Goal: Communication & Community: Answer question/provide support

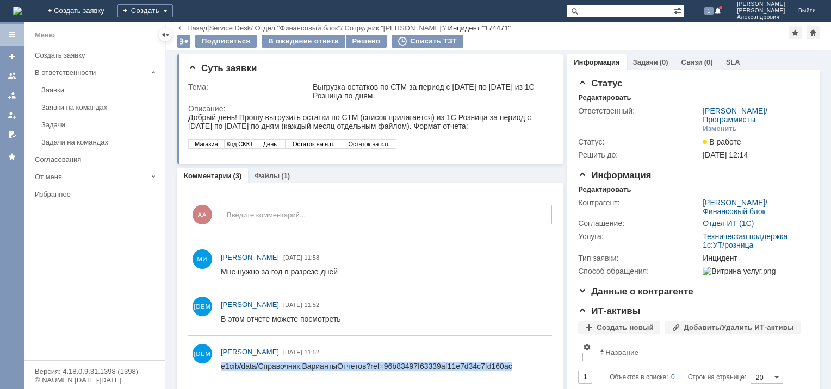
scroll to position [44, 0]
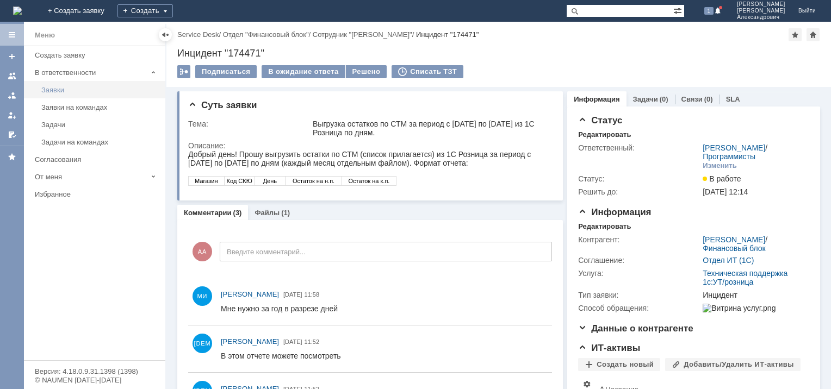
click at [69, 88] on div "Заявки" at bounding box center [99, 90] width 117 height 8
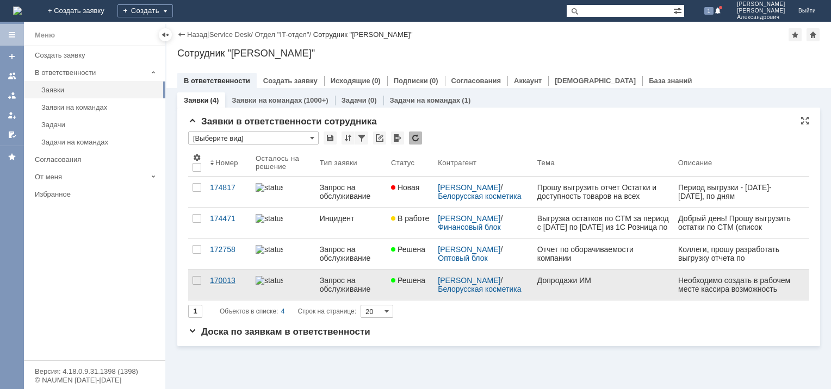
click at [229, 278] on div "170013" at bounding box center [228, 280] width 37 height 9
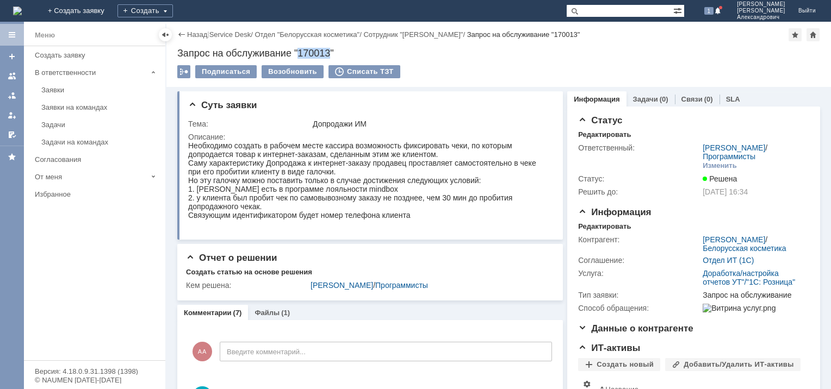
drag, startPoint x: 299, startPoint y: 50, endPoint x: 331, endPoint y: 50, distance: 31.5
click at [331, 50] on div "Запрос на обслуживание "170013"" at bounding box center [498, 53] width 643 height 11
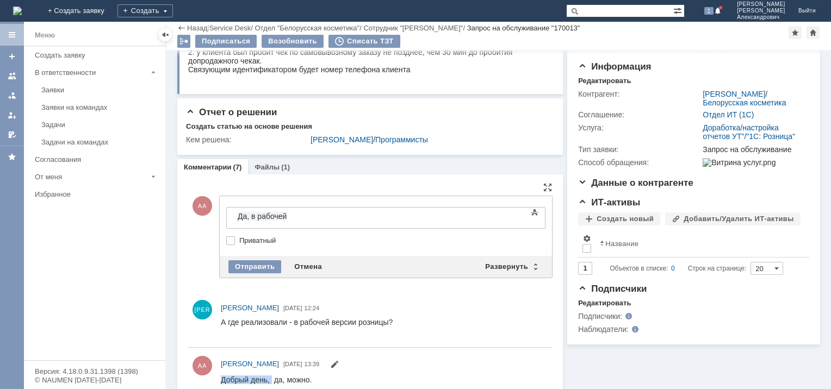
drag, startPoint x: 270, startPoint y: 381, endPoint x: 222, endPoint y: 381, distance: 47.3
click at [222, 381] on span "Добрый день, да, можно." at bounding box center [266, 379] width 91 height 9
copy span "Добрый день,"
click at [247, 219] on span "Да, в рабочей" at bounding box center [262, 216] width 49 height 9
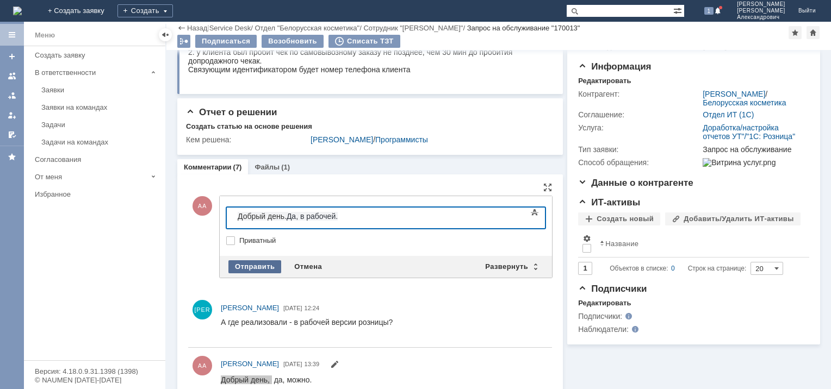
click at [258, 263] on div "Отправить" at bounding box center [254, 266] width 53 height 13
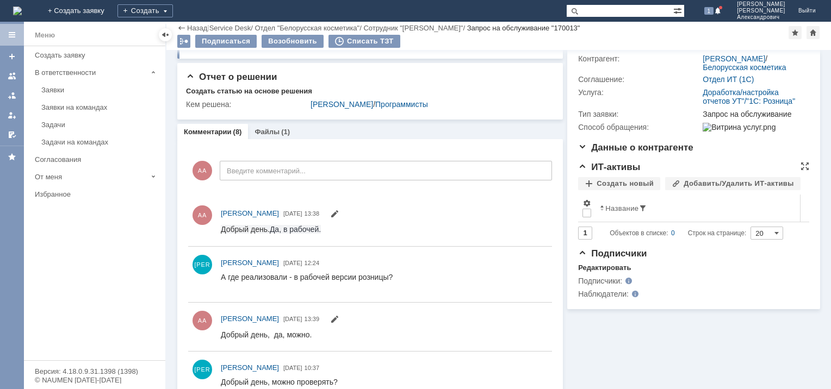
scroll to position [163, 0]
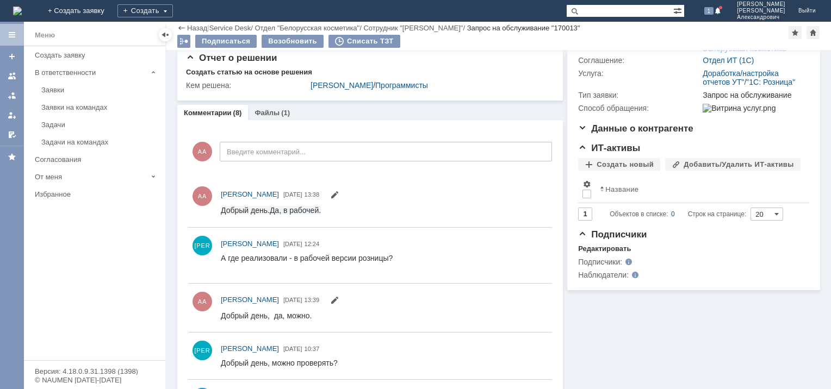
click at [750, 325] on div "Информация Задачи (0) Связи (0) SLA Статус Редактировать Ответственный: Алфёров…" at bounding box center [691, 242] width 257 height 710
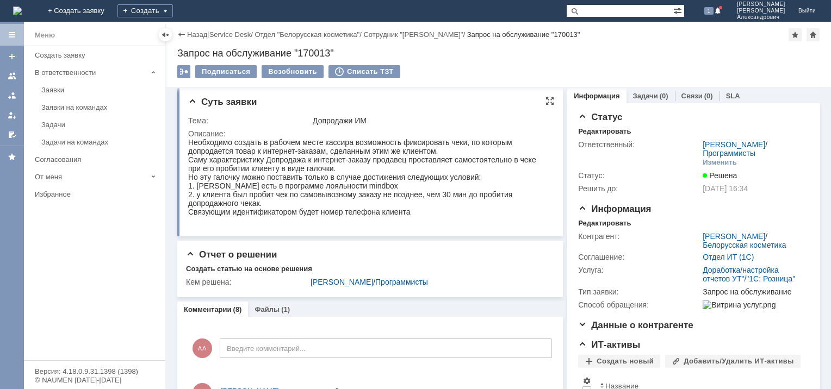
scroll to position [0, 0]
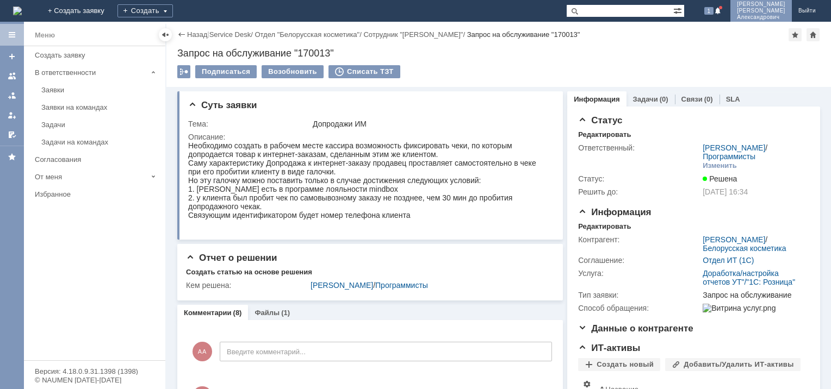
click at [759, 11] on span "[PERSON_NAME]" at bounding box center [761, 11] width 48 height 7
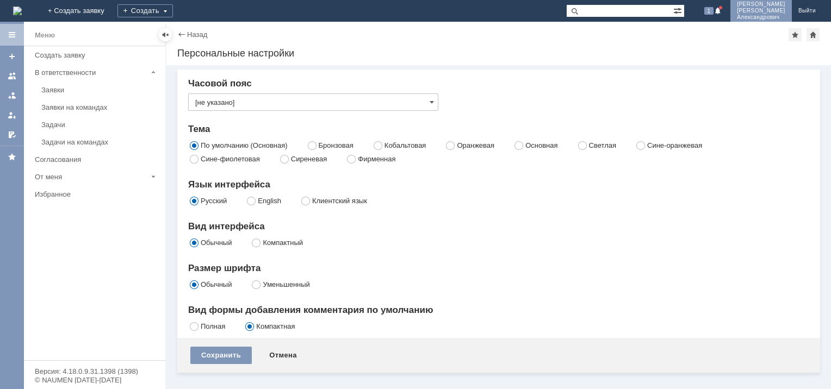
click at [759, 9] on span "[PERSON_NAME]" at bounding box center [761, 11] width 48 height 7
click at [22, 14] on img at bounding box center [17, 11] width 9 height 9
